Goal: Find specific page/section: Find specific page/section

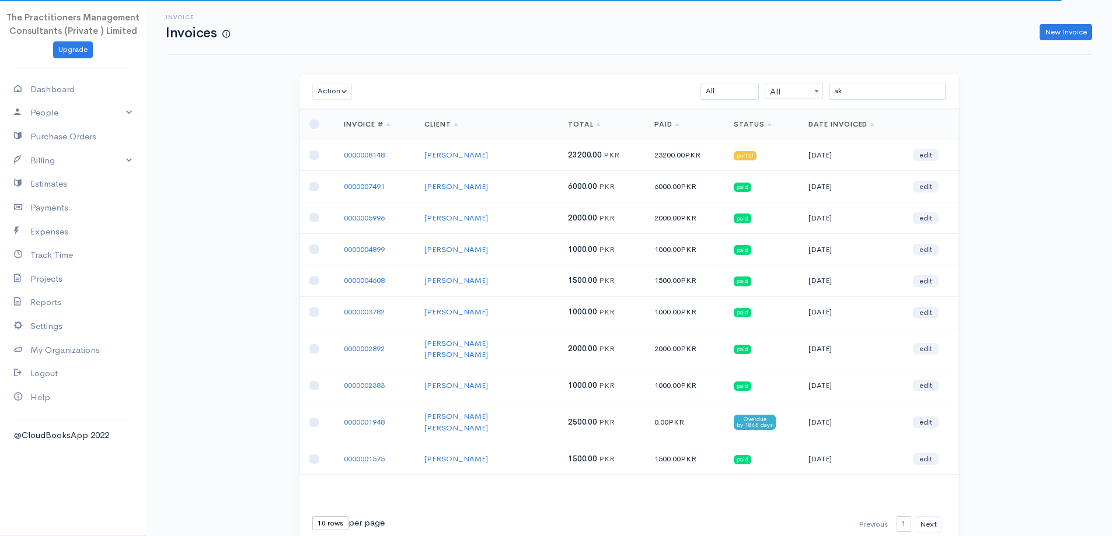
type input "a"
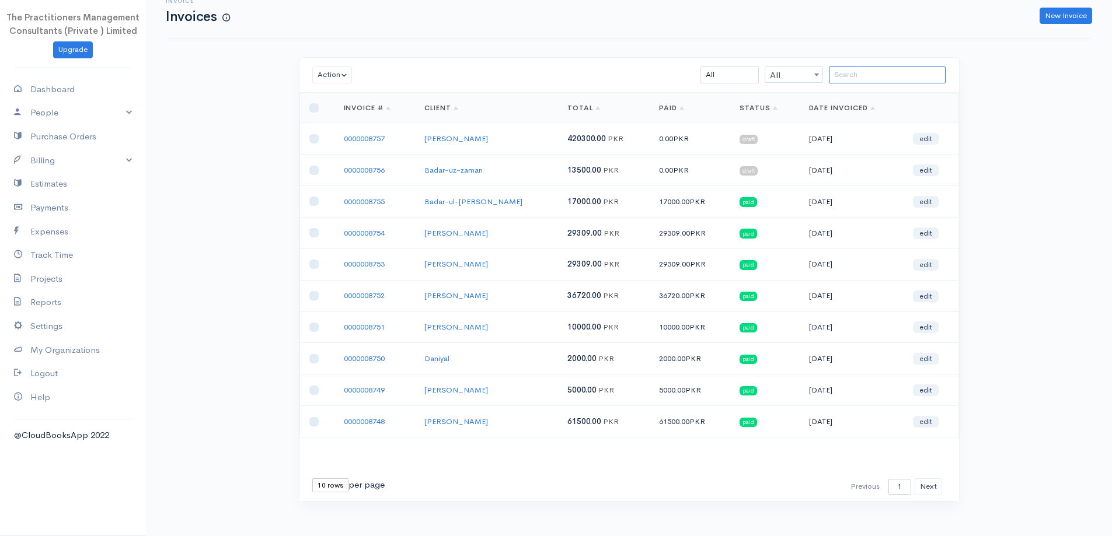
scroll to position [25, 0]
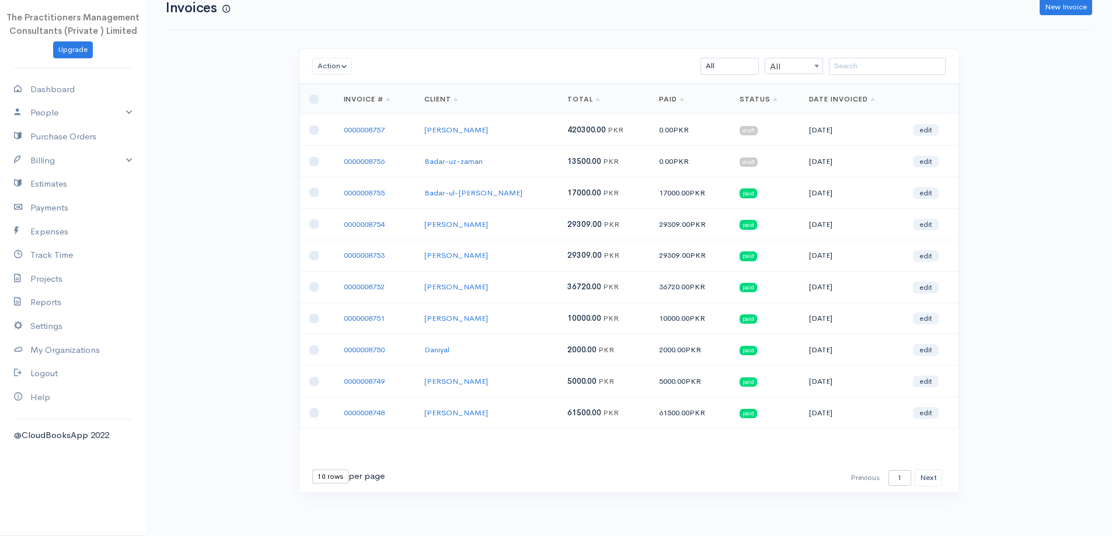
drag, startPoint x: 342, startPoint y: 472, endPoint x: 345, endPoint y: 481, distance: 9.4
click at [343, 473] on select "10 rows 25 rows 50 rows" at bounding box center [330, 477] width 36 height 14
select select "50"
click at [312, 470] on select "10 rows 25 rows 50 rows" at bounding box center [330, 477] width 36 height 14
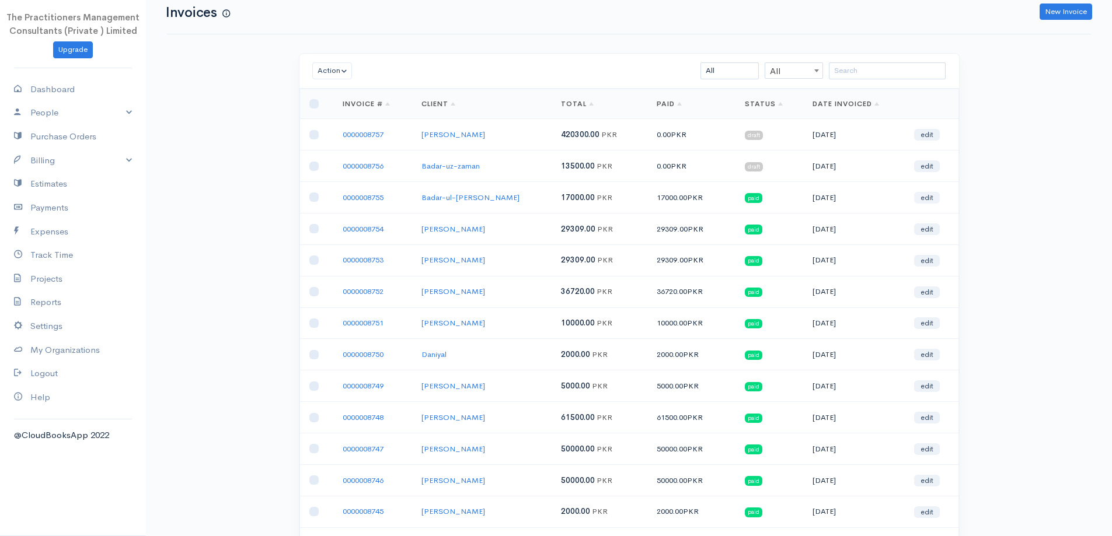
scroll to position [0, 0]
